Goal: Information Seeking & Learning: Learn about a topic

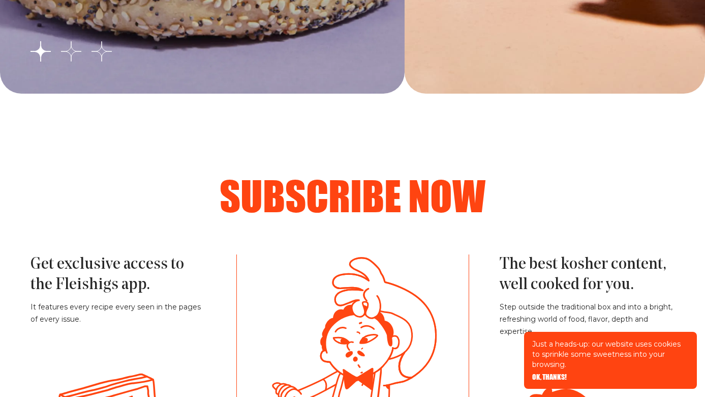
scroll to position [2052, 0]
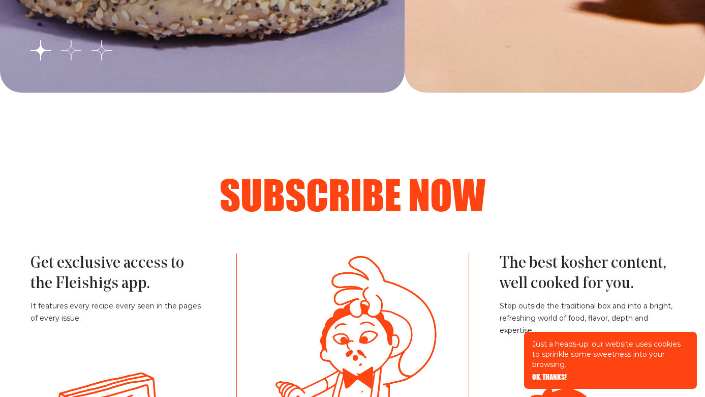
click at [73, 52] on button "Go to slide 2" at bounding box center [71, 50] width 20 height 20
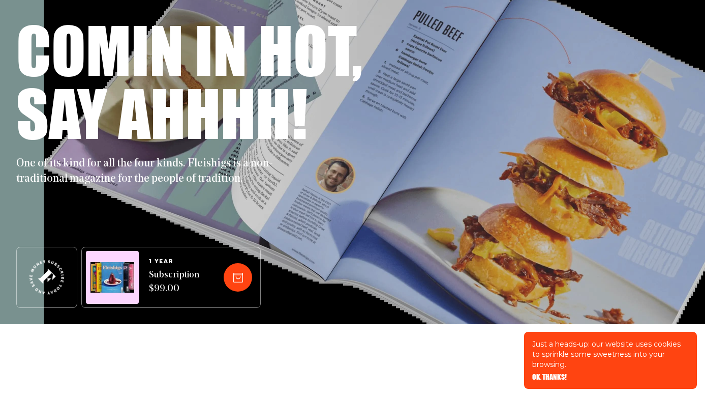
scroll to position [0, 0]
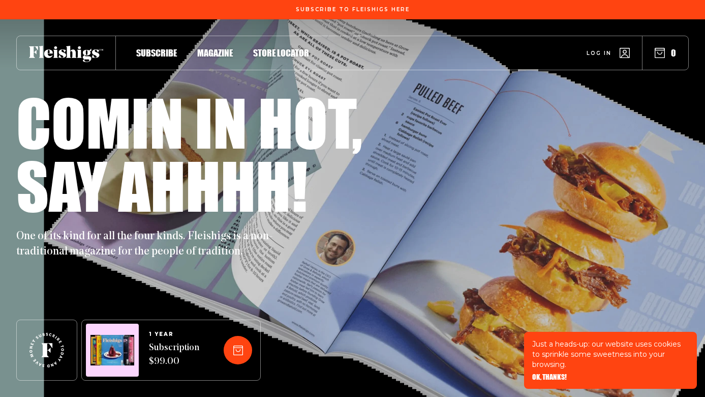
click at [220, 48] on span "Magazine" at bounding box center [215, 42] width 36 height 11
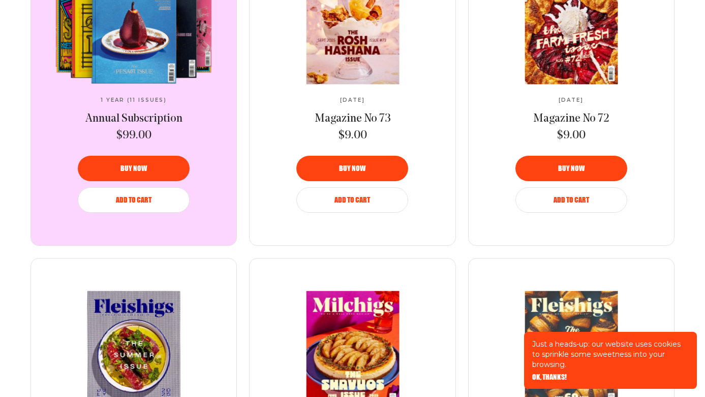
scroll to position [408, 0]
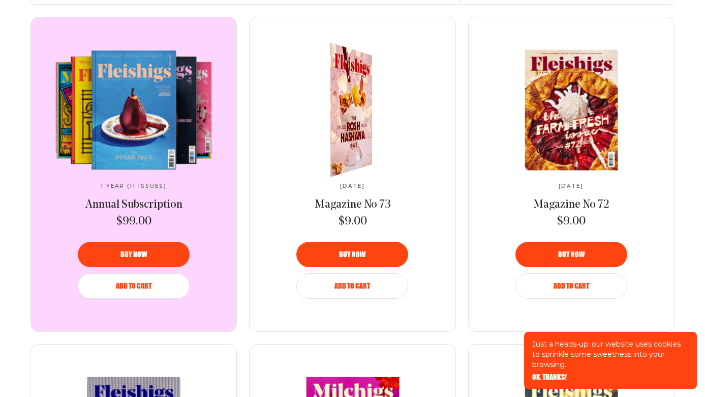
click at [379, 115] on link at bounding box center [353, 110] width 170 height 120
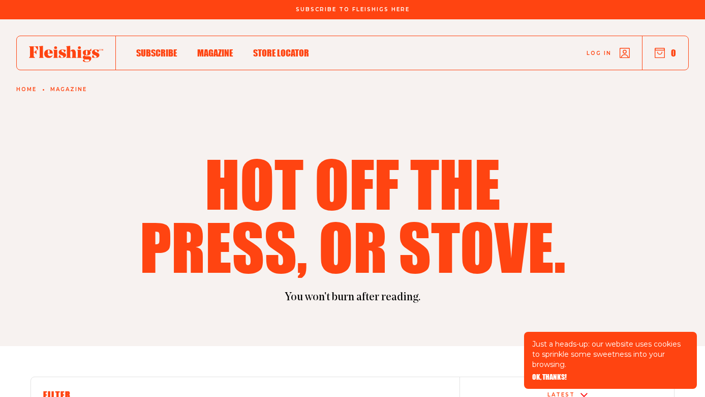
click at [298, 48] on span "Store locator" at bounding box center [281, 42] width 56 height 11
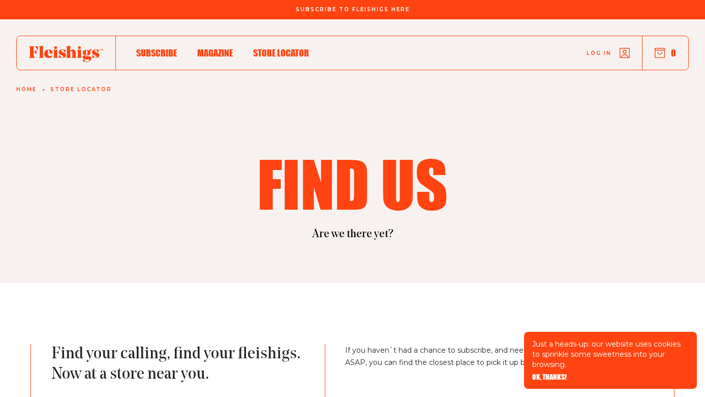
click at [161, 48] on span "Subscribe" at bounding box center [156, 42] width 41 height 11
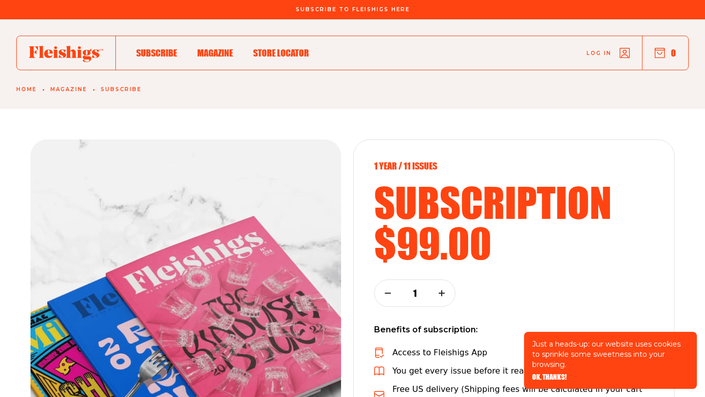
click at [72, 59] on icon at bounding box center [66, 54] width 74 height 16
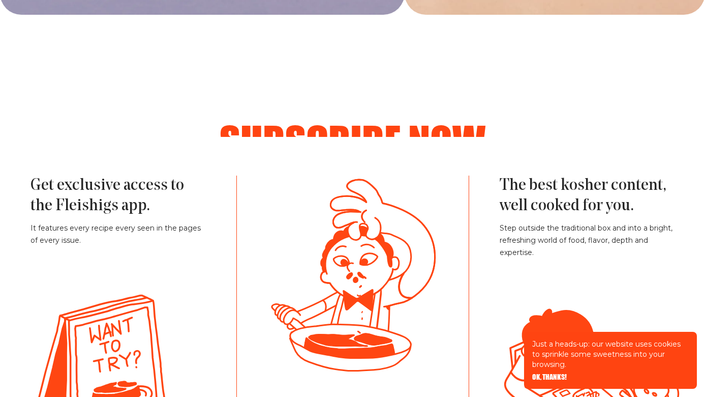
scroll to position [2223, 0]
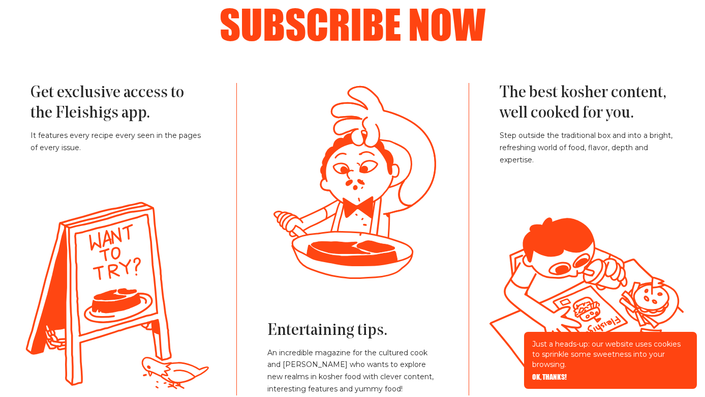
click at [512, 136] on p "Step outside the traditional box and into a bright, refreshing world of food, f…" at bounding box center [587, 148] width 175 height 37
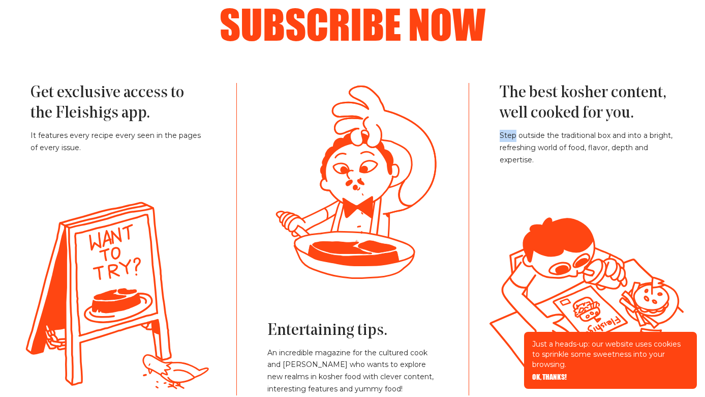
click at [512, 136] on p "Step outside the traditional box and into a bright, refreshing world of food, f…" at bounding box center [587, 148] width 175 height 37
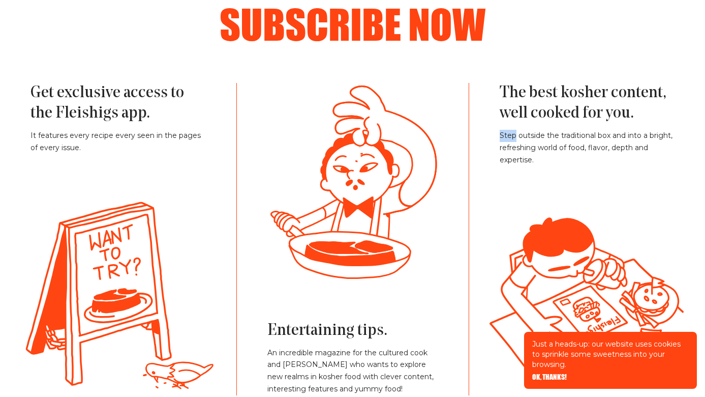
click at [512, 136] on p "Step outside the traditional box and into a bright, refreshing world of food, f…" at bounding box center [587, 148] width 175 height 37
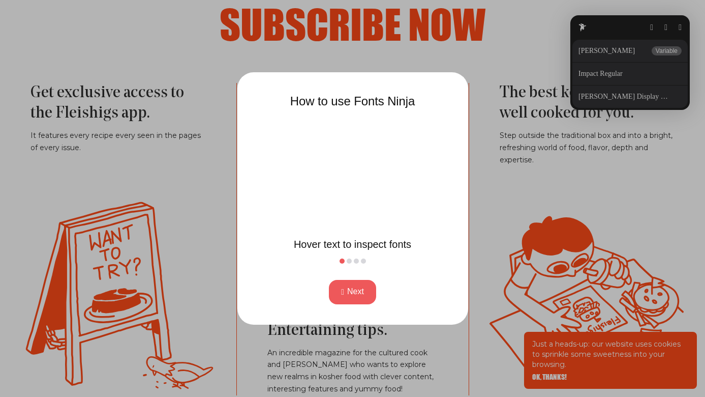
click at [360, 286] on button "Next" at bounding box center [352, 292] width 47 height 24
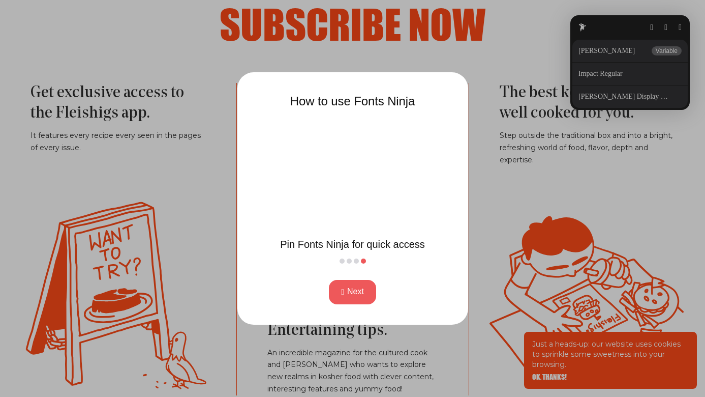
click at [360, 286] on button "Next" at bounding box center [352, 292] width 47 height 24
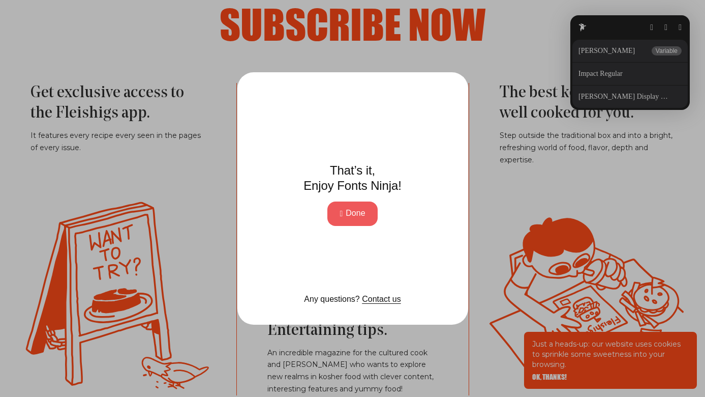
click at [361, 222] on button "Done" at bounding box center [352, 213] width 50 height 24
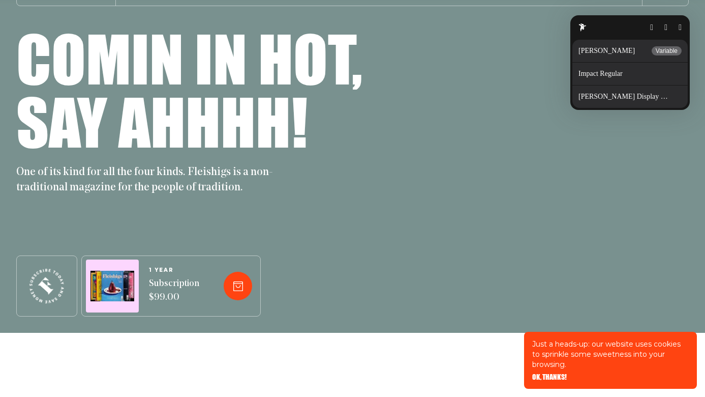
scroll to position [0, 0]
